Goal: Find contact information: Find contact information

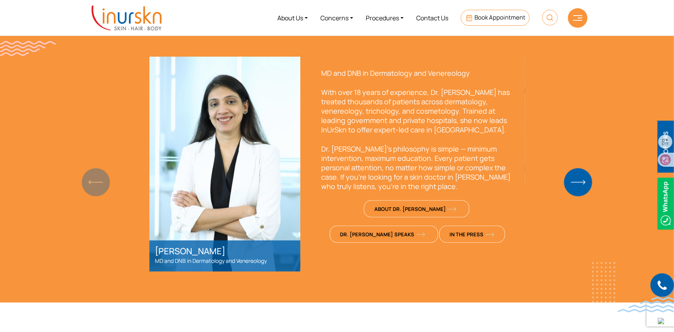
scroll to position [548, 0]
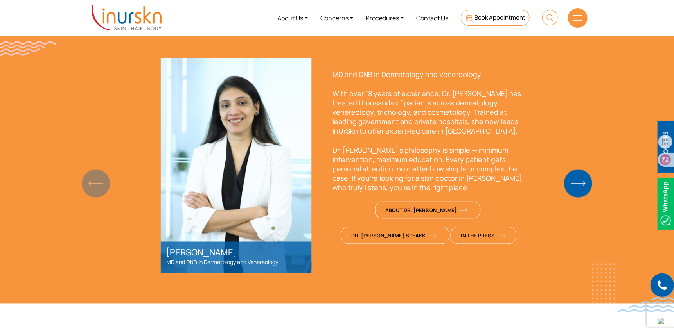
click at [450, 93] on p "With over 18 years of experience, Dr. [PERSON_NAME] has treated thousands of pa…" at bounding box center [428, 112] width 192 height 47
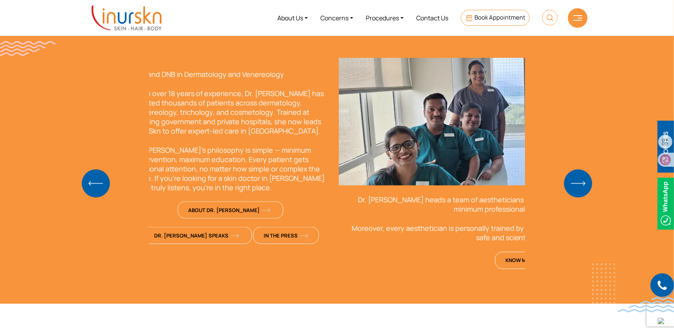
click at [89, 111] on div "Meet Dr. [PERSON_NAME] & InUrSkn Team [PERSON_NAME] MD and DNB in Dermatology a…" at bounding box center [337, 142] width 501 height 262
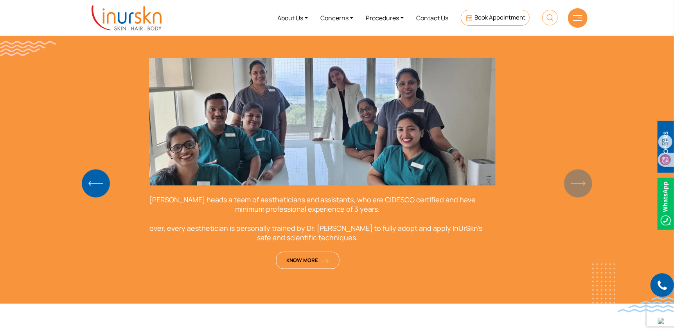
click at [236, 217] on div "Dr. Sejal heads a team of aestheticians and assistants, who are CIDESCO certifi…" at bounding box center [307, 236] width 375 height 101
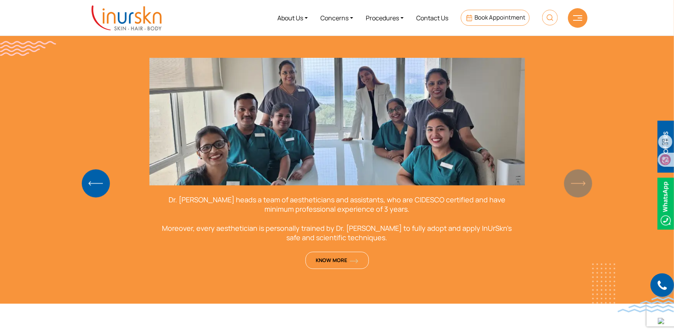
click at [99, 184] on img "Previous slide" at bounding box center [96, 184] width 28 height 28
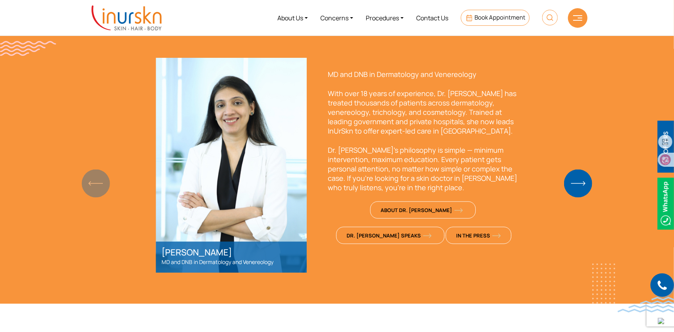
click at [339, 151] on p "Dr. Sejal’s philosophy is simple — minimum intervention, maximum education. Eve…" at bounding box center [424, 168] width 192 height 47
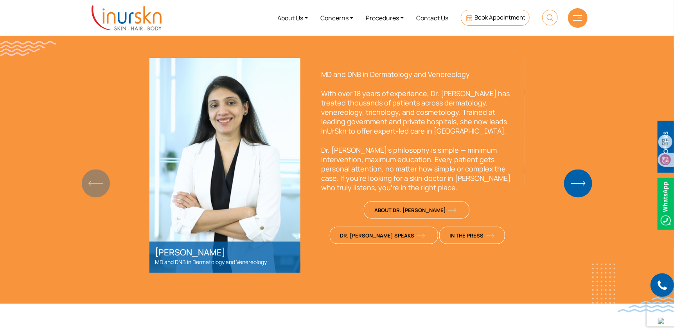
click at [670, 197] on img at bounding box center [665, 204] width 16 height 52
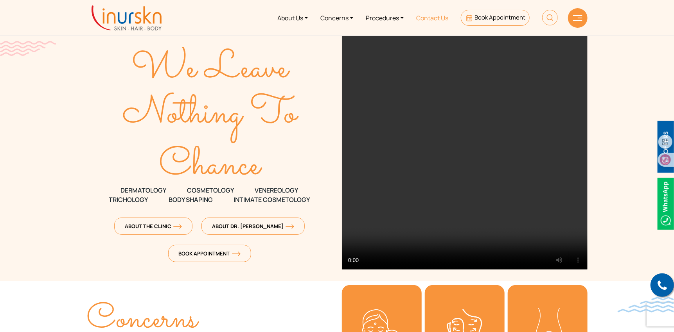
click at [424, 17] on link "Contact Us" at bounding box center [432, 17] width 45 height 29
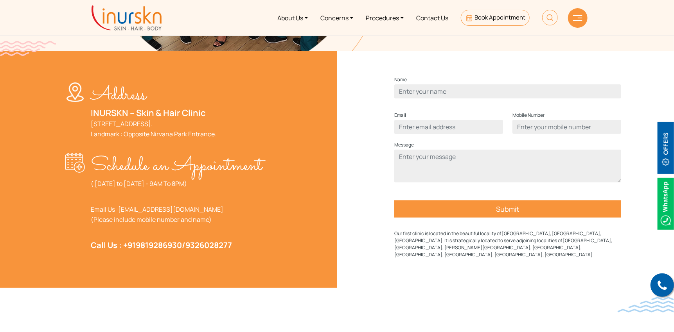
scroll to position [235, 0]
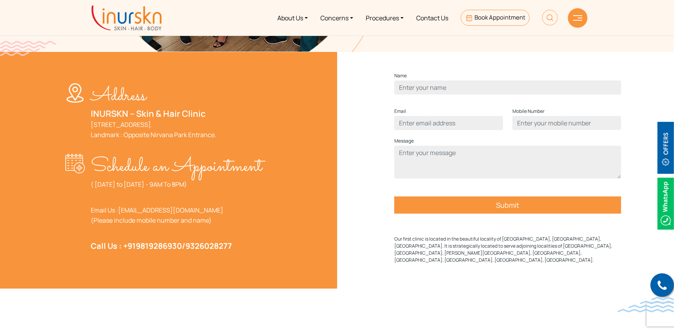
click at [668, 209] on img at bounding box center [665, 204] width 16 height 52
drag, startPoint x: 125, startPoint y: 268, endPoint x: 182, endPoint y: 264, distance: 57.2
click at [182, 251] on strong "Call Us : +91 9819286930 / 9326028277" at bounding box center [161, 246] width 141 height 11
copy strong "91 9819286930"
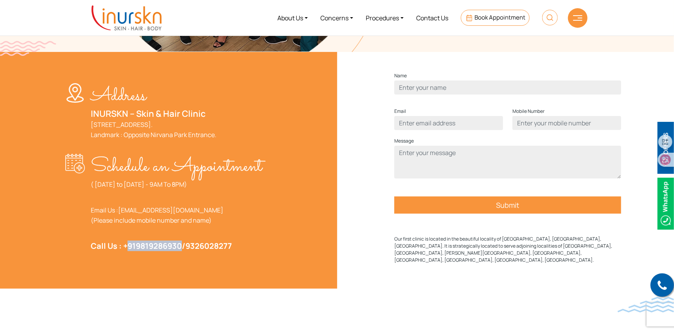
scroll to position [0, 0]
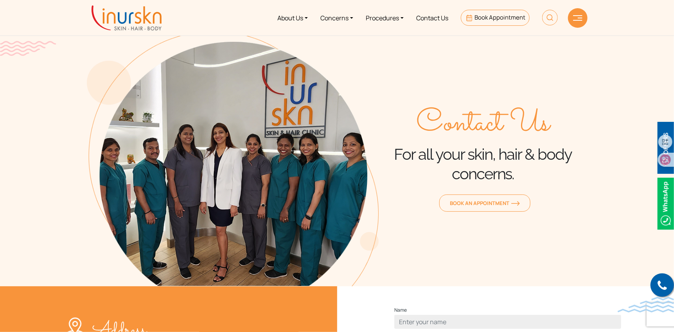
click at [663, 215] on img at bounding box center [665, 204] width 16 height 52
click at [380, 20] on link "Procedures" at bounding box center [384, 17] width 50 height 29
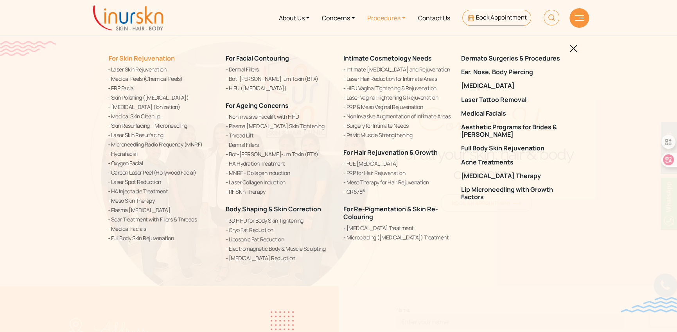
click at [161, 61] on link "For Skin Rejuvenation" at bounding box center [141, 58] width 67 height 9
